Goal: Transaction & Acquisition: Purchase product/service

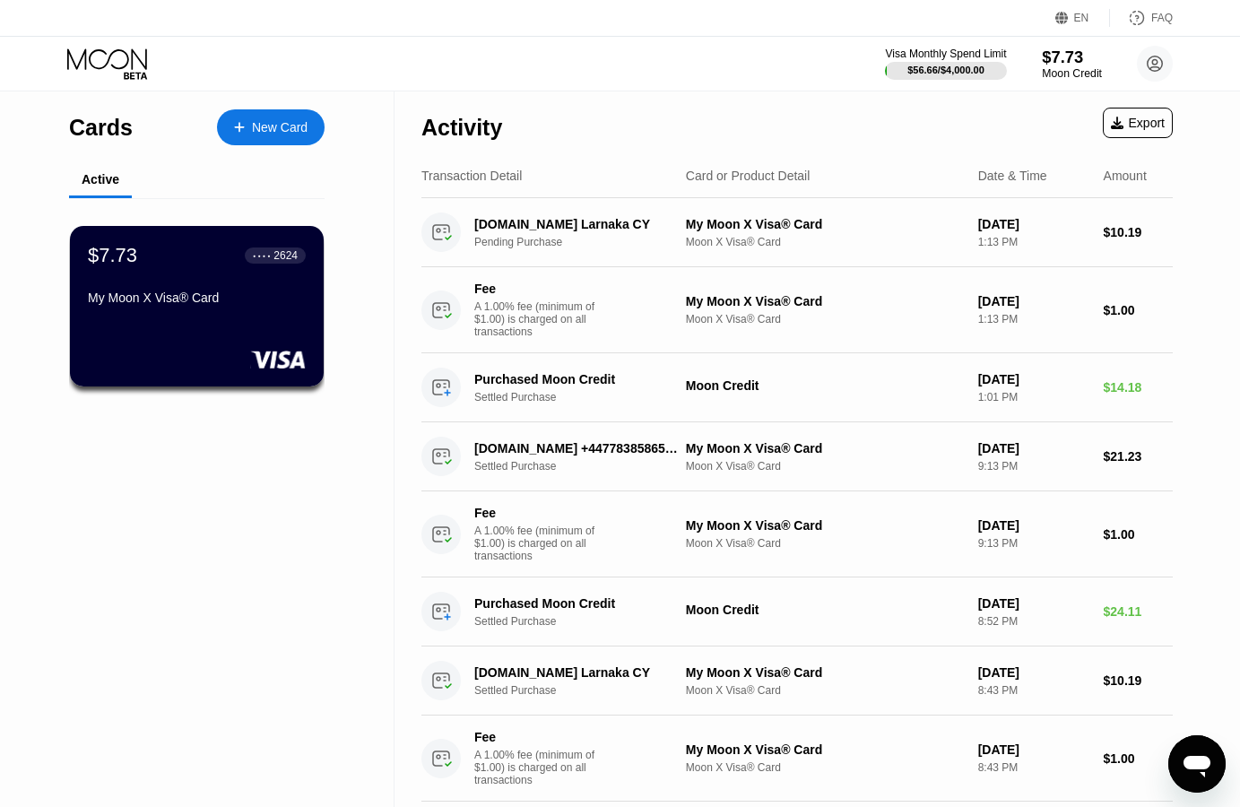
click at [1069, 63] on div "$7.73" at bounding box center [1072, 57] width 60 height 19
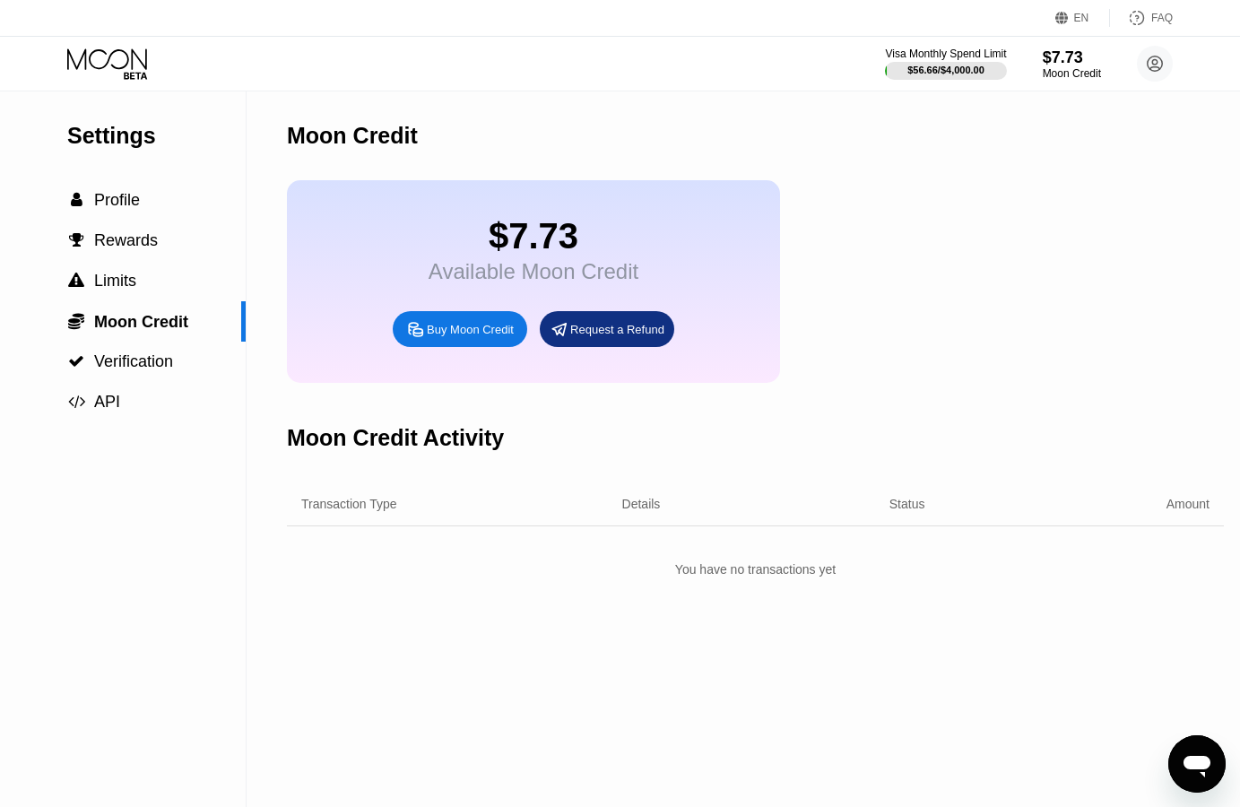
click at [463, 332] on div "Buy Moon Credit" at bounding box center [460, 329] width 134 height 36
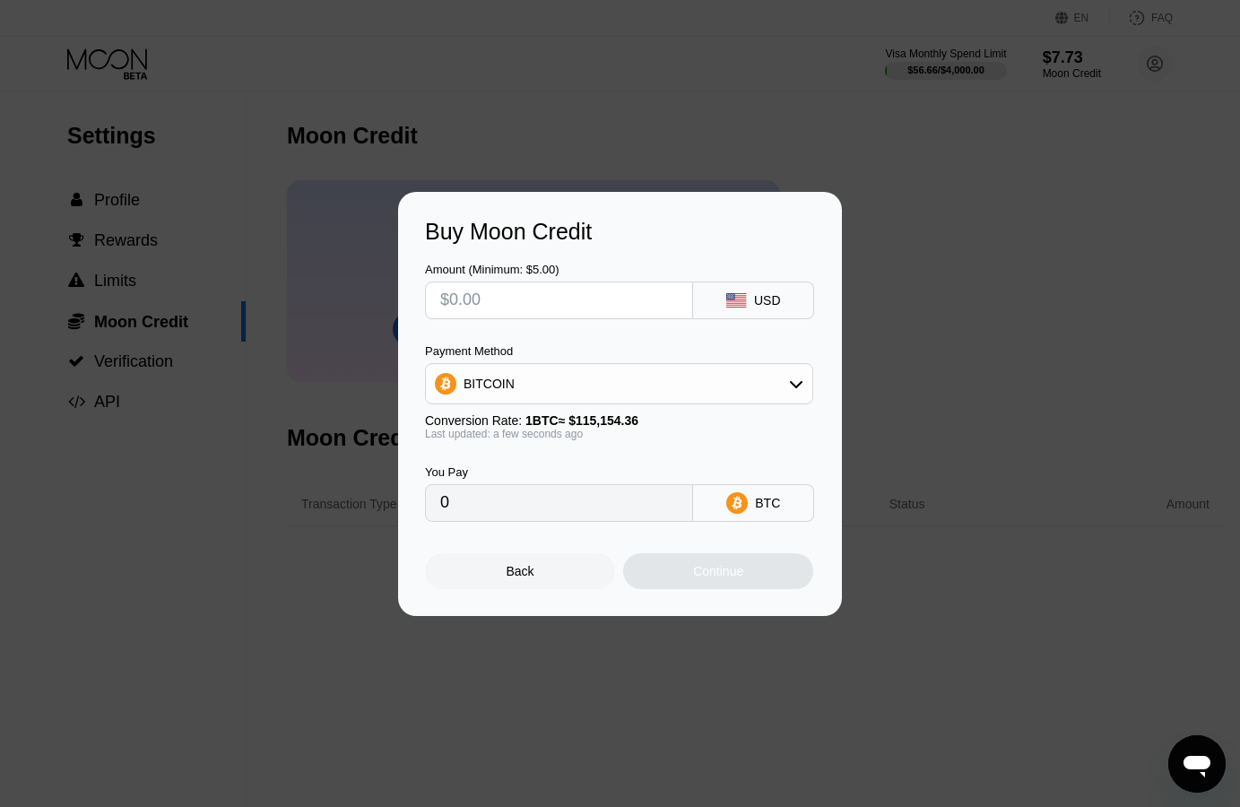
click at [535, 294] on input "text" at bounding box center [559, 300] width 238 height 36
click at [83, 362] on div "Buy Moon Credit Amount (Minimum: $5.00) USD Payment Method BITCOIN Conversion R…" at bounding box center [620, 404] width 1240 height 424
click at [158, 234] on div "Buy Moon Credit Amount (Minimum: $5.00) USD Payment Method BITCOIN Conversion R…" at bounding box center [620, 404] width 1240 height 424
click at [487, 589] on div "Back" at bounding box center [520, 571] width 190 height 36
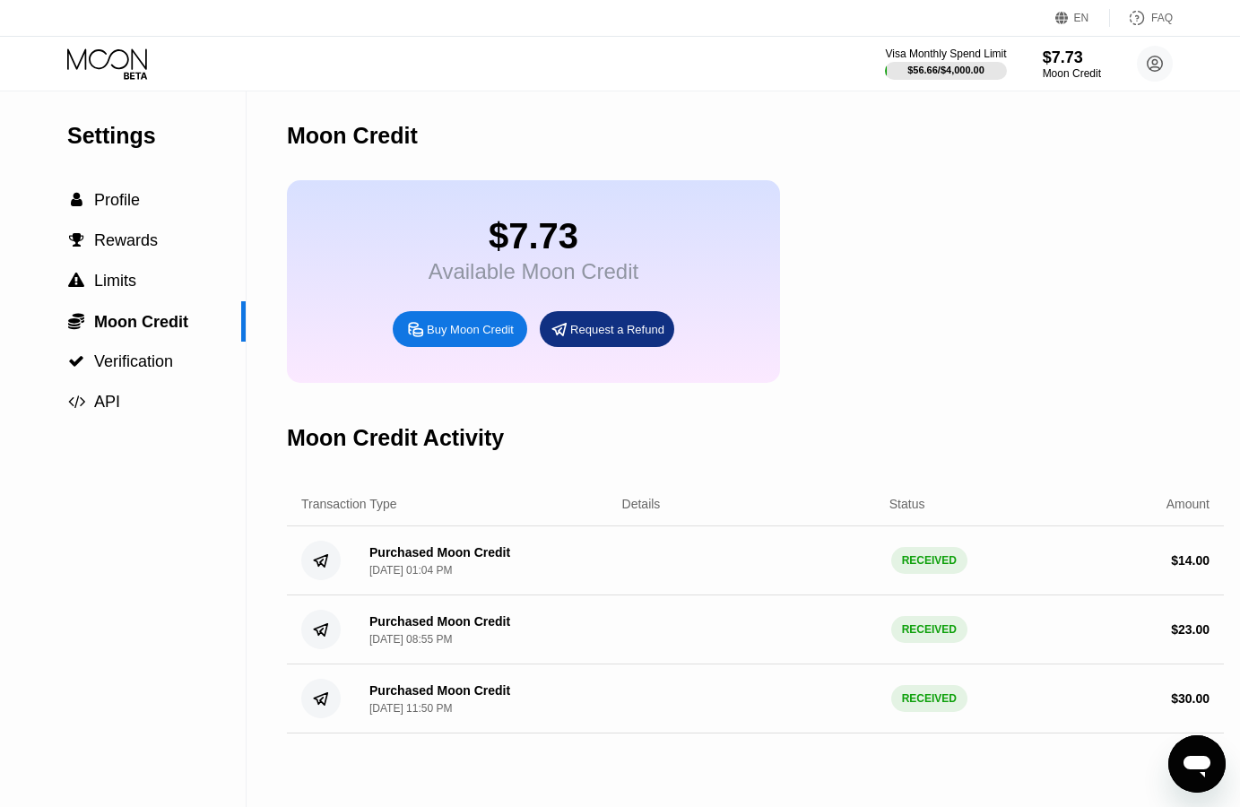
click at [473, 337] on div "Buy Moon Credit" at bounding box center [470, 329] width 87 height 15
type input "0"
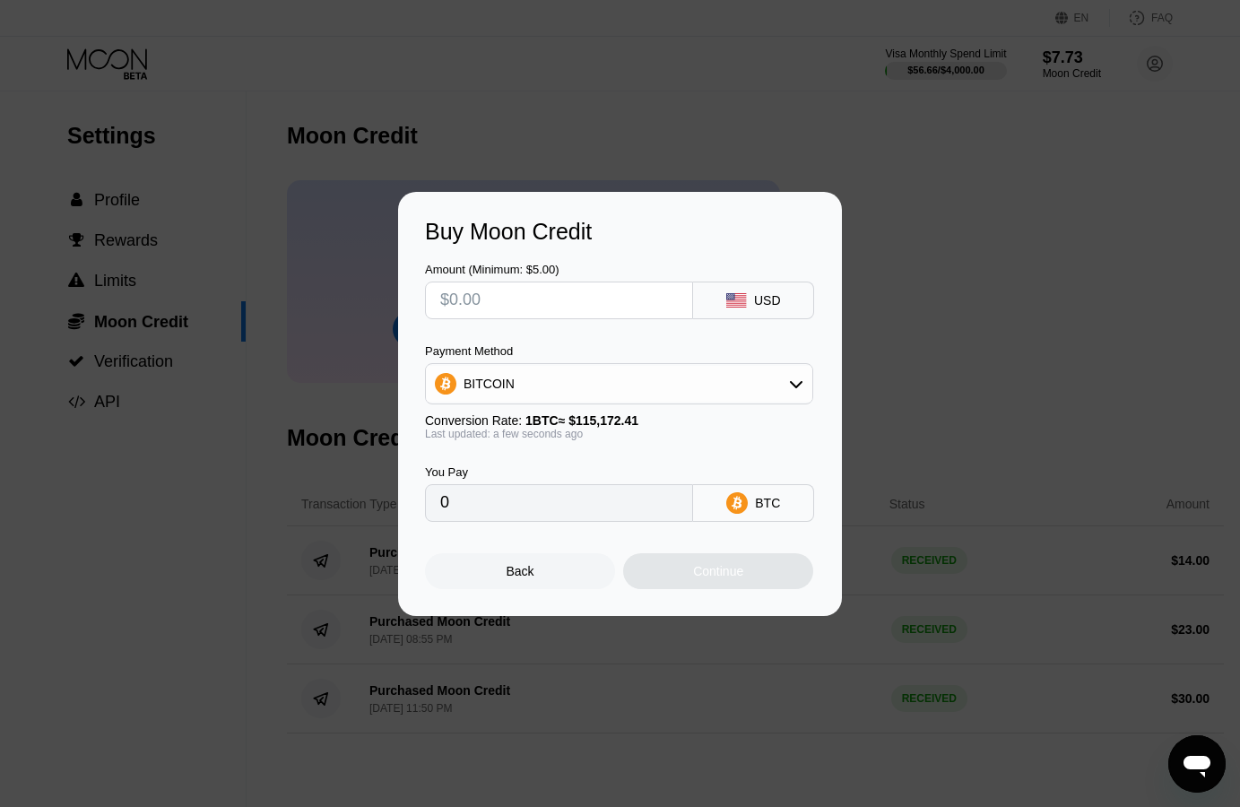
click at [551, 299] on input "text" at bounding box center [559, 300] width 238 height 36
click at [560, 368] on div "BITCOIN" at bounding box center [619, 384] width 386 height 36
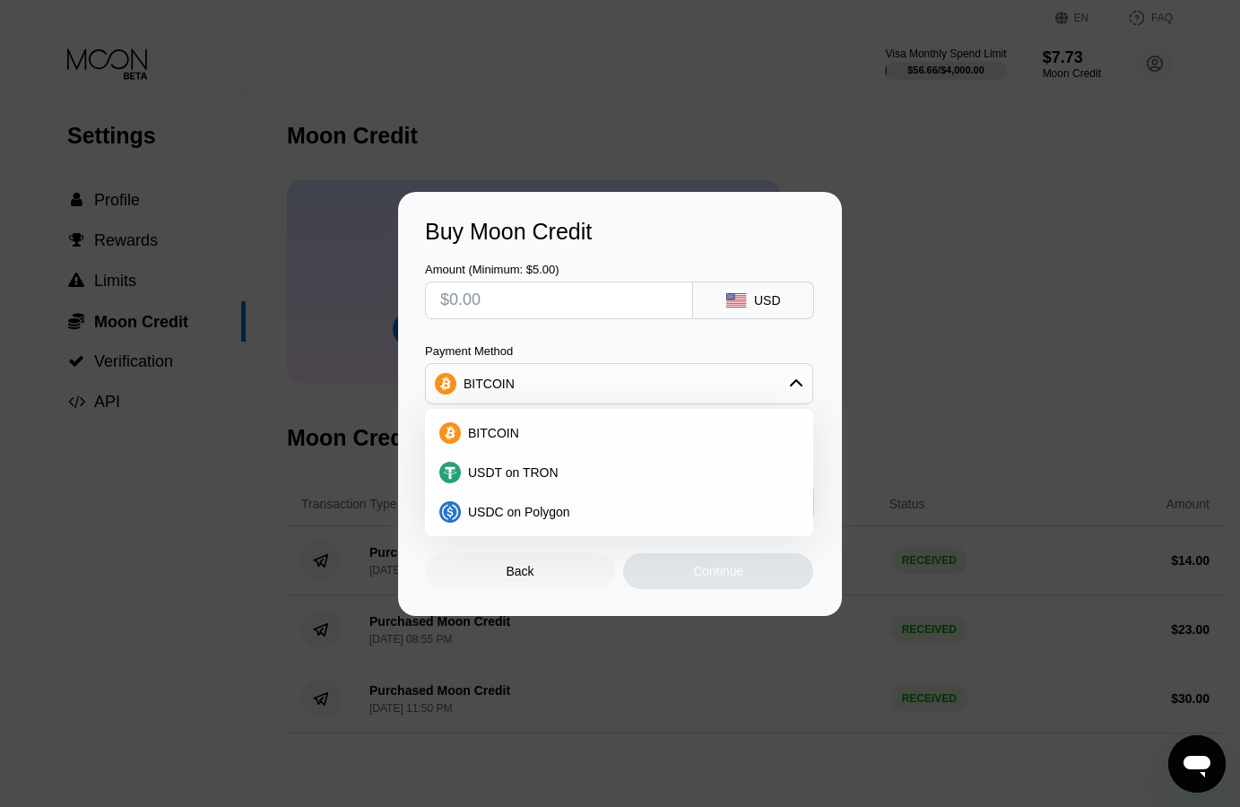
click at [599, 284] on input "text" at bounding box center [559, 300] width 238 height 36
click at [590, 293] on input "text" at bounding box center [559, 300] width 238 height 36
type input "$1"
type input "0.00000869"
type input "$10"
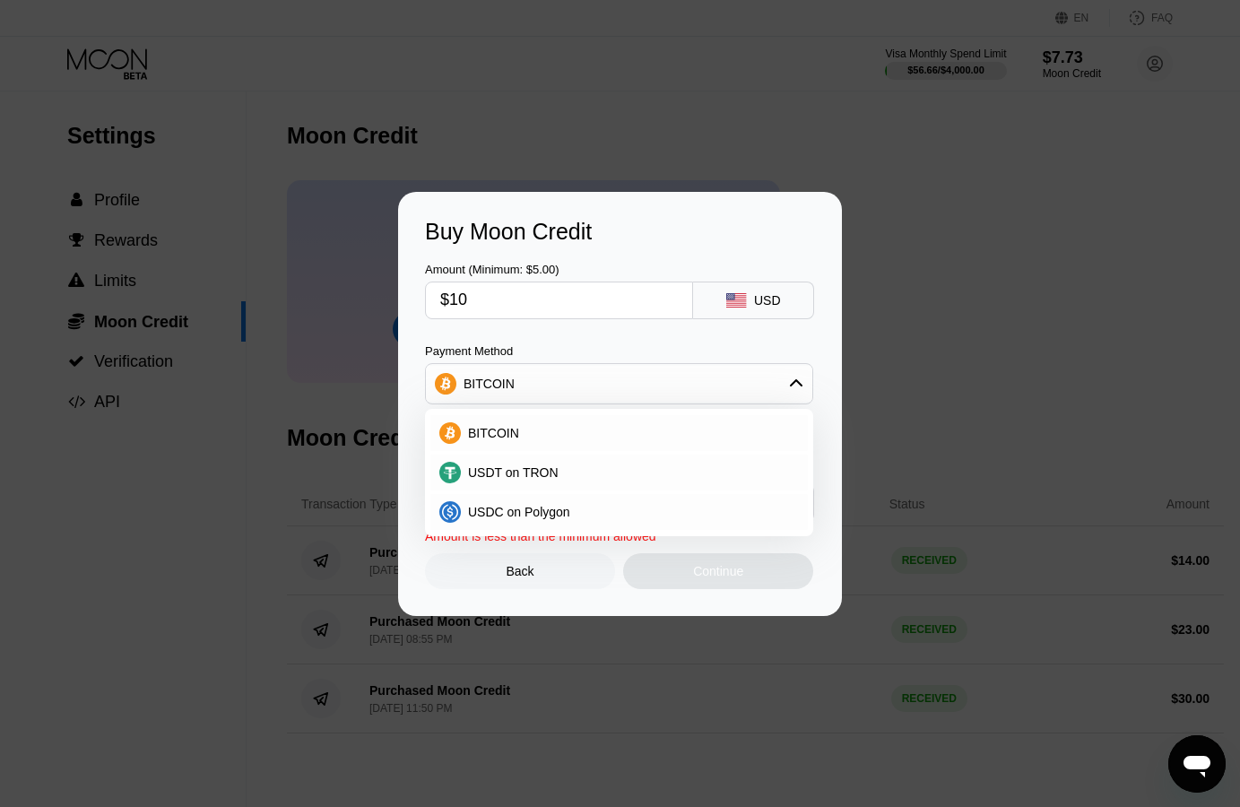
type input "0.00008683"
type input "$10"
type input "0.00008691"
